Goal: Register for event/course

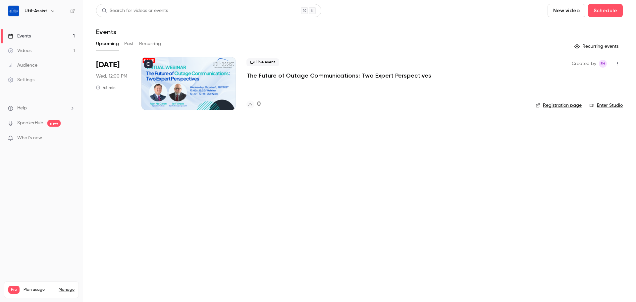
drag, startPoint x: 277, startPoint y: 77, endPoint x: 251, endPoint y: 86, distance: 27.1
click at [277, 77] on p "The Future of Outage Communications: Two Expert Perspectives" at bounding box center [338, 76] width 185 height 8
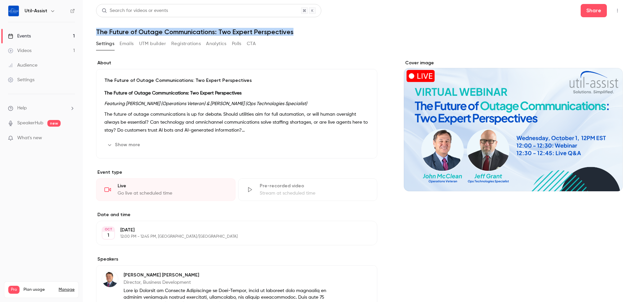
drag, startPoint x: 295, startPoint y: 31, endPoint x: 97, endPoint y: 34, distance: 198.5
click at [97, 34] on h1 "The Future of Outage Communications: Two Expert Perspectives" at bounding box center [359, 32] width 527 height 8
copy h1 "The Future of Outage Communications: Two Expert Perspectives"
click at [132, 82] on p "The Future of Outage Communications: Two Expert Perspectives" at bounding box center [236, 80] width 265 height 7
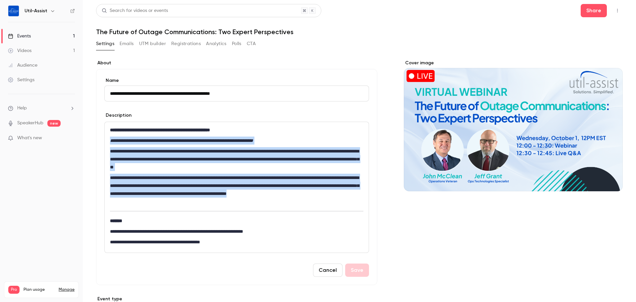
drag, startPoint x: 109, startPoint y: 142, endPoint x: 320, endPoint y: 200, distance: 219.7
click at [320, 200] on div "**********" at bounding box center [237, 187] width 264 height 131
copy div "**********"
click at [329, 273] on button "Cancel" at bounding box center [327, 269] width 29 height 13
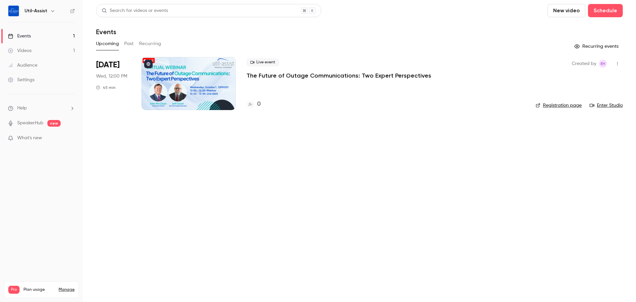
click at [560, 108] on link "Registration page" at bounding box center [559, 105] width 46 height 7
